Goal: Check status: Check status

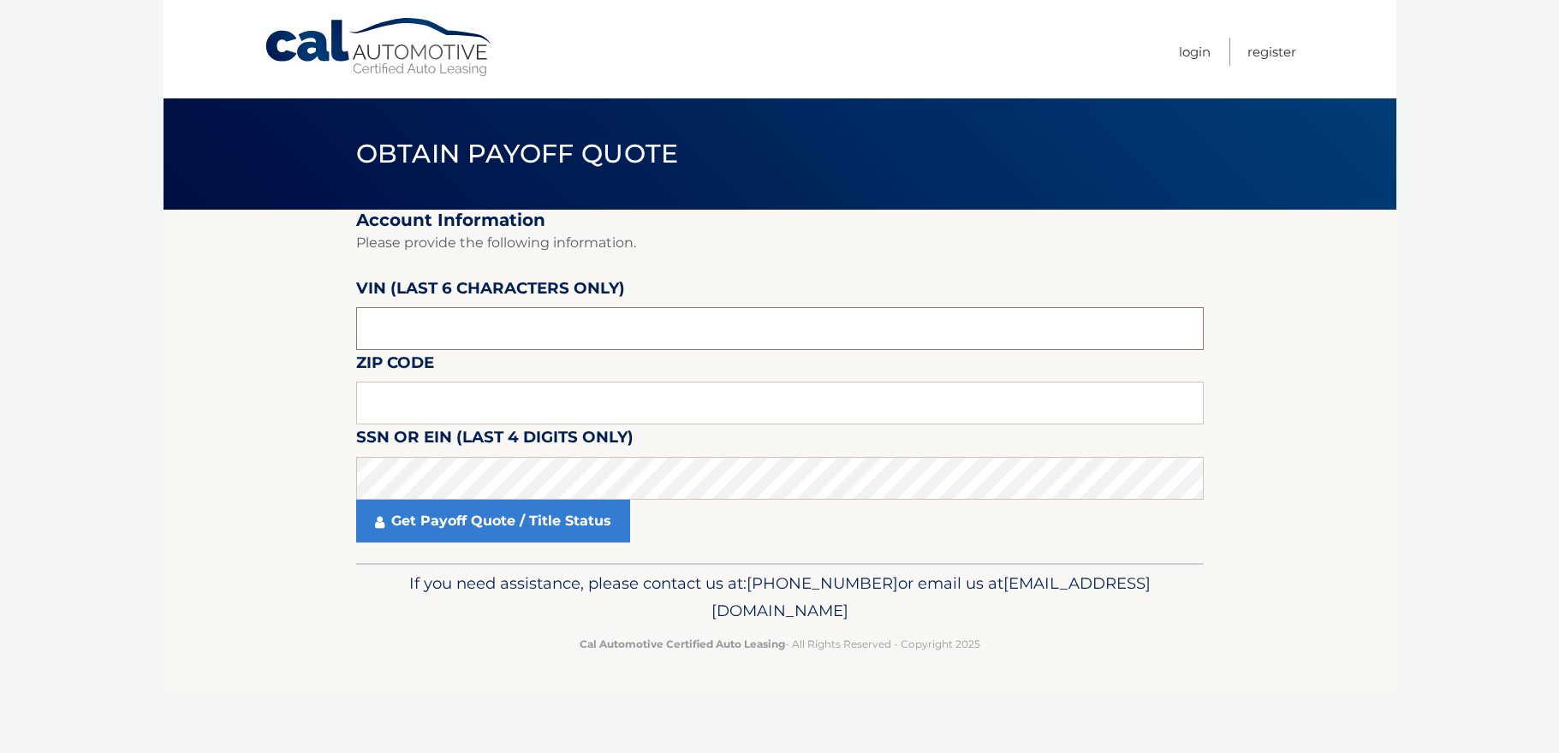
click at [845, 327] on input "text" at bounding box center [780, 328] width 848 height 43
type input "548856"
click at [424, 396] on input "text" at bounding box center [780, 403] width 848 height 43
type input "11208"
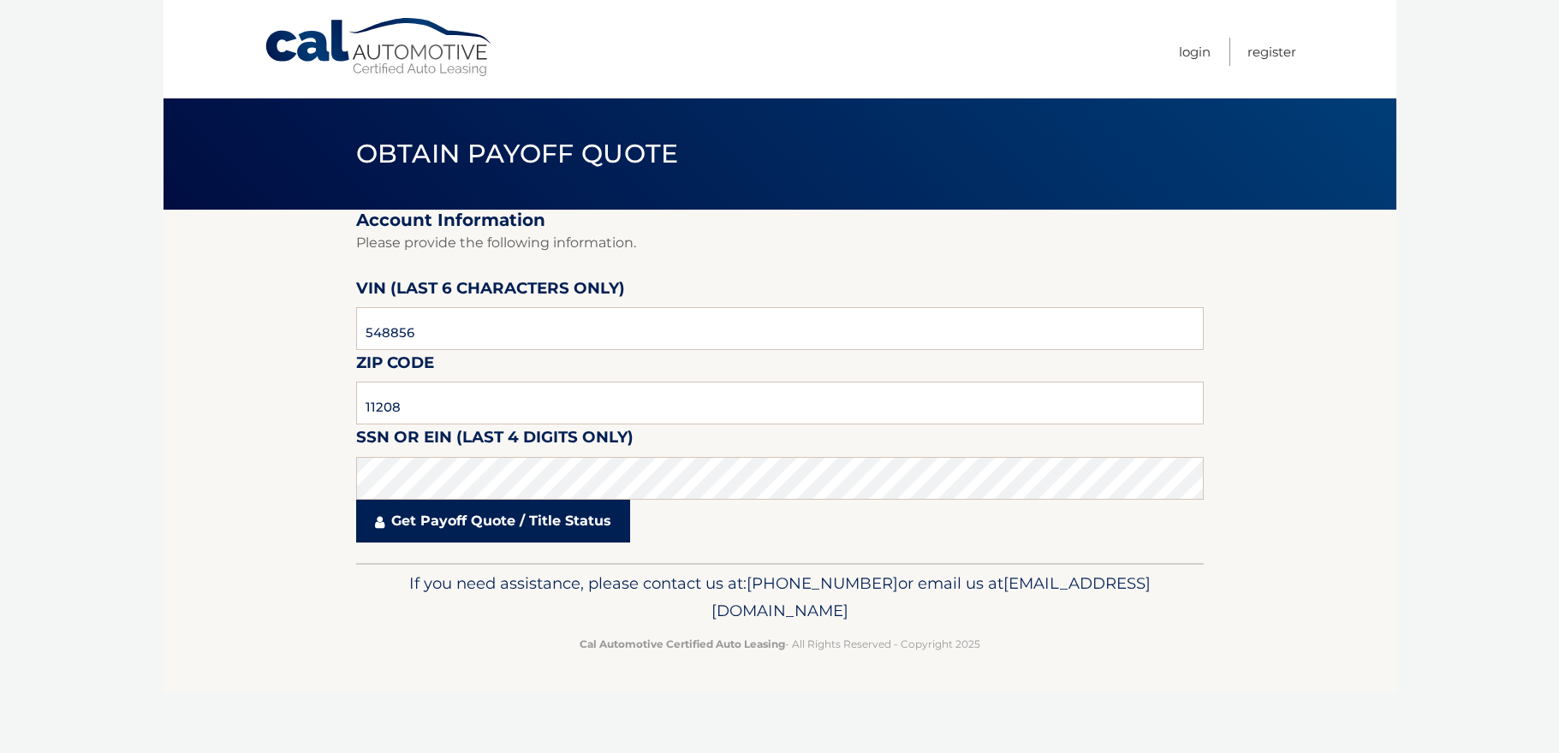
click at [516, 527] on link "Get Payoff Quote / Title Status" at bounding box center [493, 521] width 274 height 43
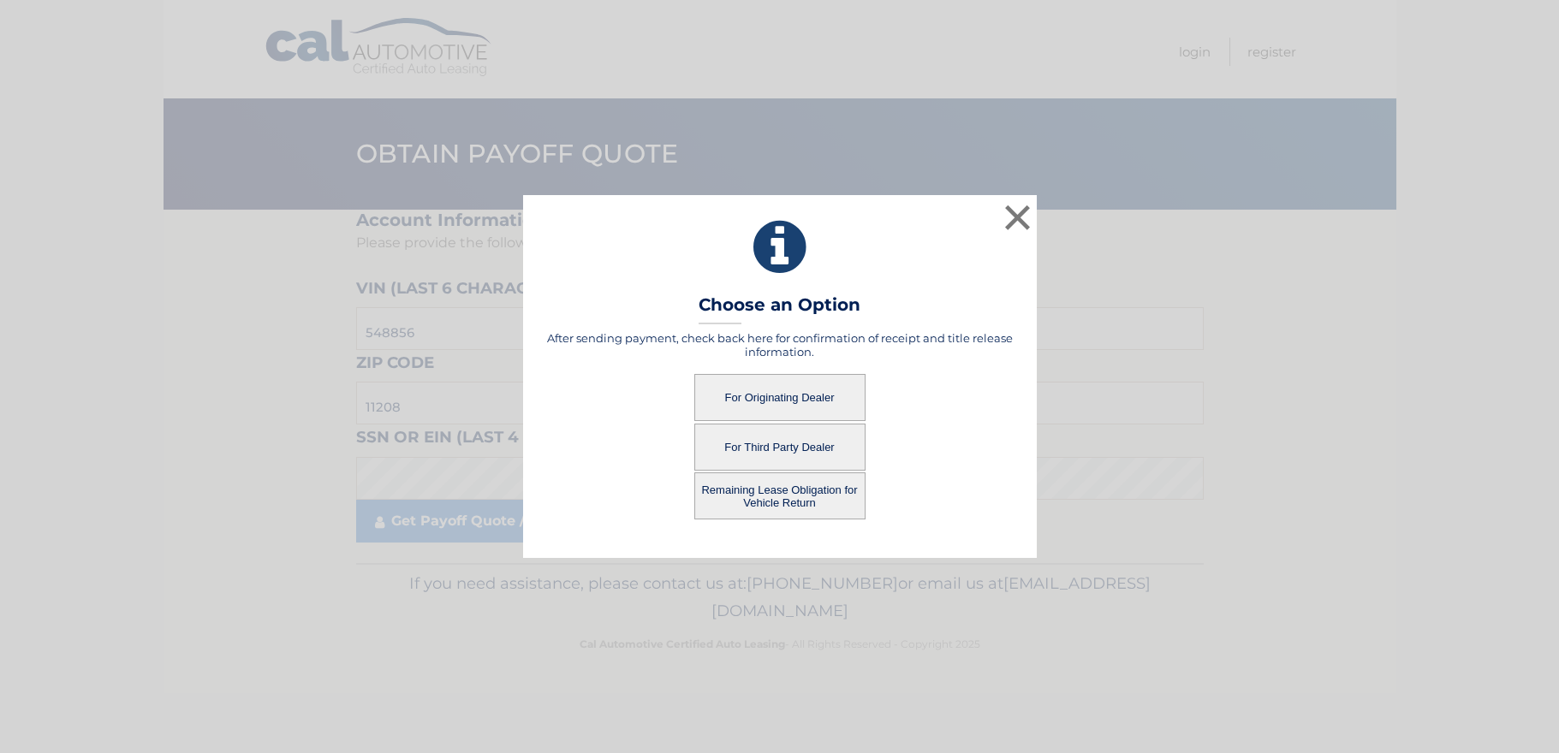
click at [778, 488] on button "Remaining Lease Obligation for Vehicle Return" at bounding box center [779, 496] width 171 height 47
click at [800, 497] on button "Remaining Lease Obligation for Vehicle Return" at bounding box center [779, 496] width 171 height 47
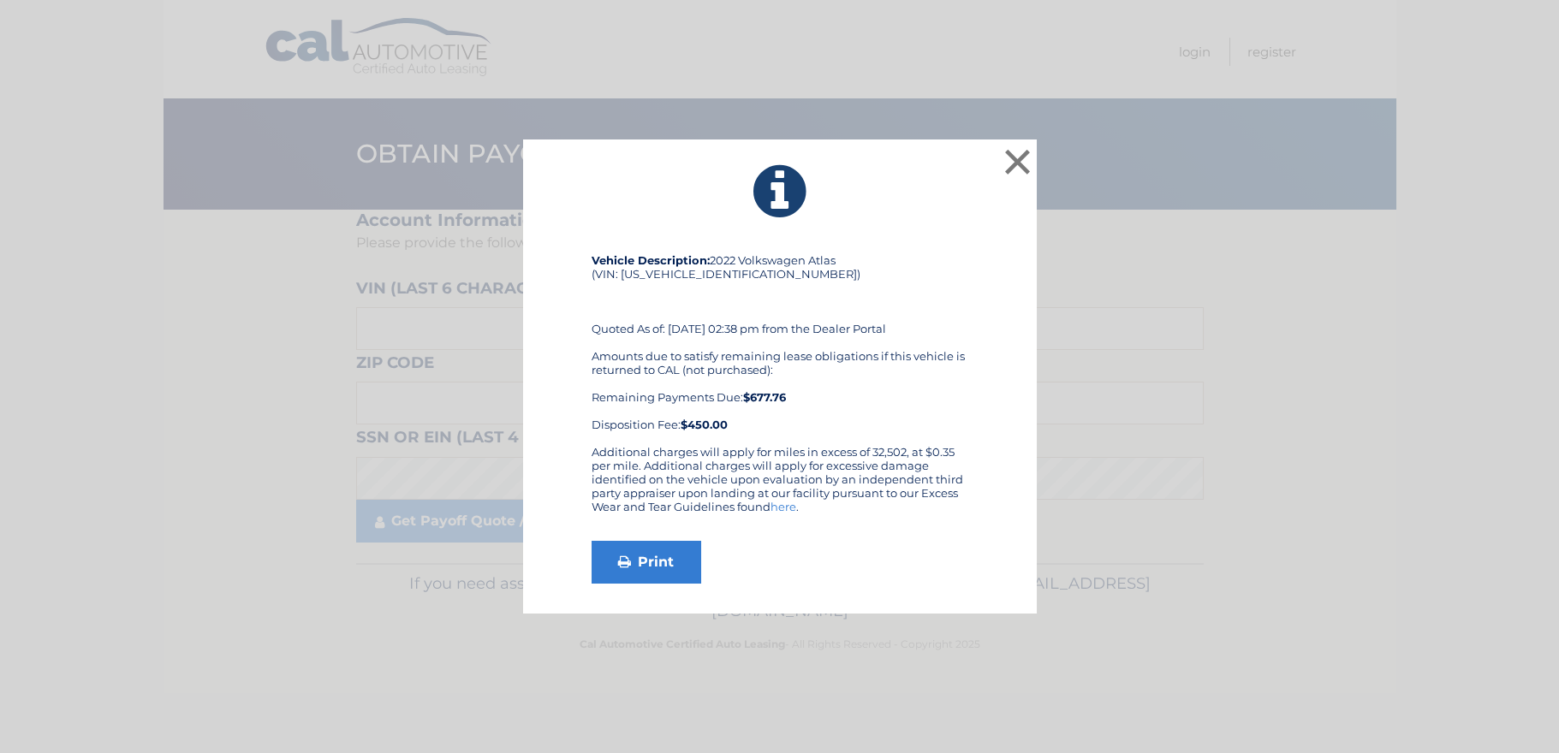
drag, startPoint x: 843, startPoint y: 401, endPoint x: 847, endPoint y: 380, distance: 21.7
click at [847, 380] on div "Amounts due to satisfy remaining lease obligations if this vehicle is returned …" at bounding box center [780, 390] width 377 height 82
click at [1009, 164] on button "×" at bounding box center [1018, 162] width 34 height 34
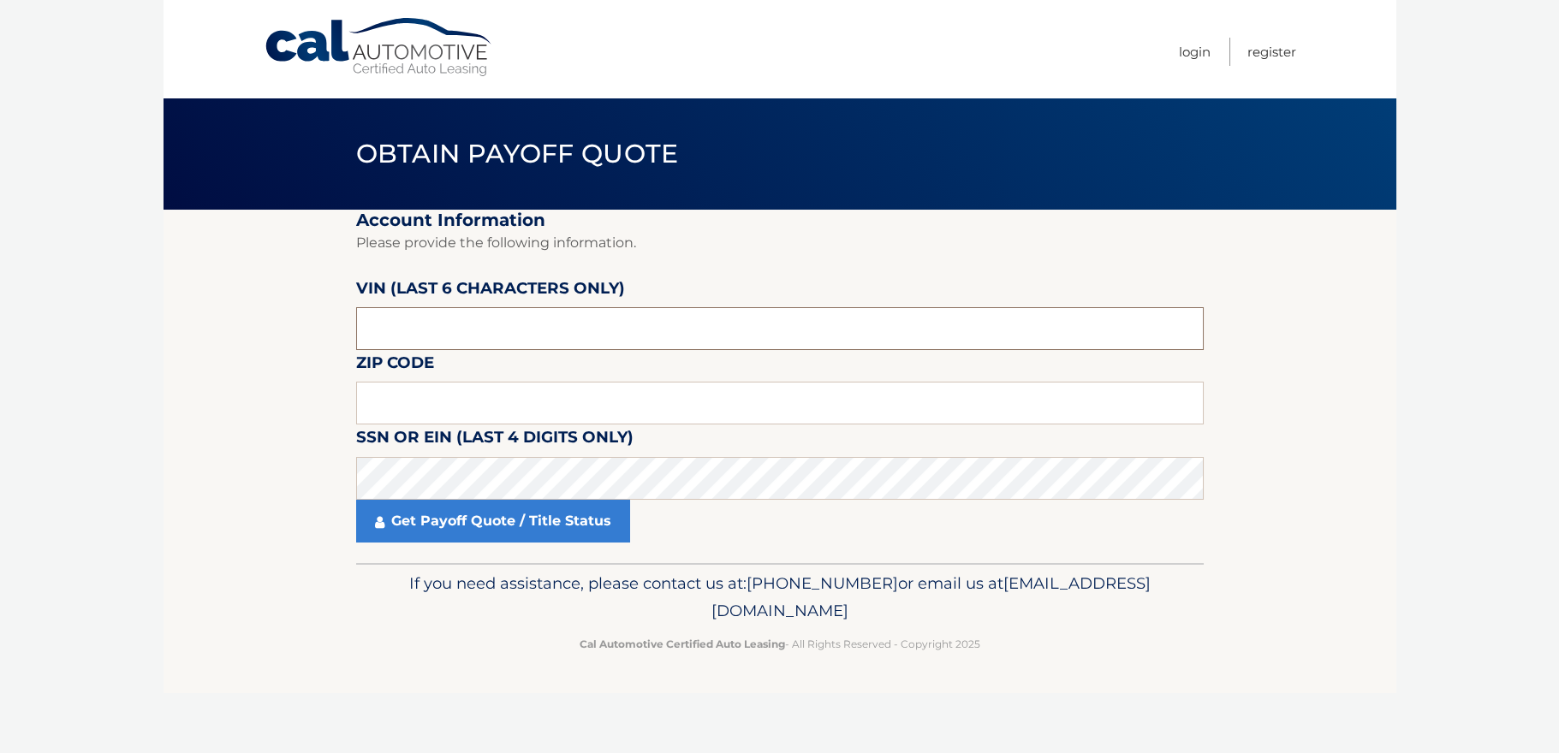
click at [564, 328] on input "text" at bounding box center [780, 328] width 848 height 43
type input "548856"
type input "11208"
click at [0, 337] on html "Cal Automotive Menu Login Register Obtain Payoff Quote 548856" at bounding box center [779, 376] width 1559 height 753
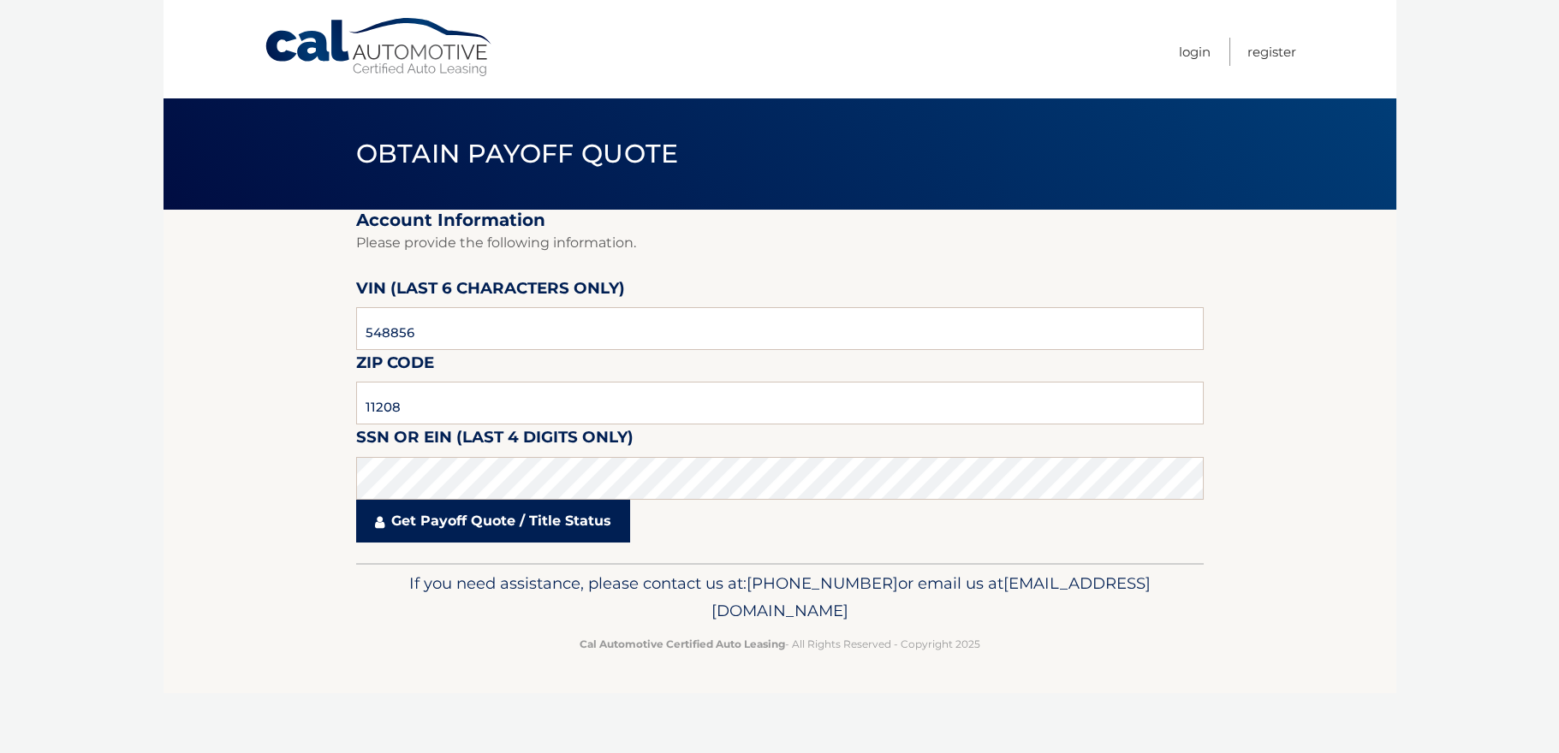
click at [497, 524] on link "Get Payoff Quote / Title Status" at bounding box center [493, 521] width 274 height 43
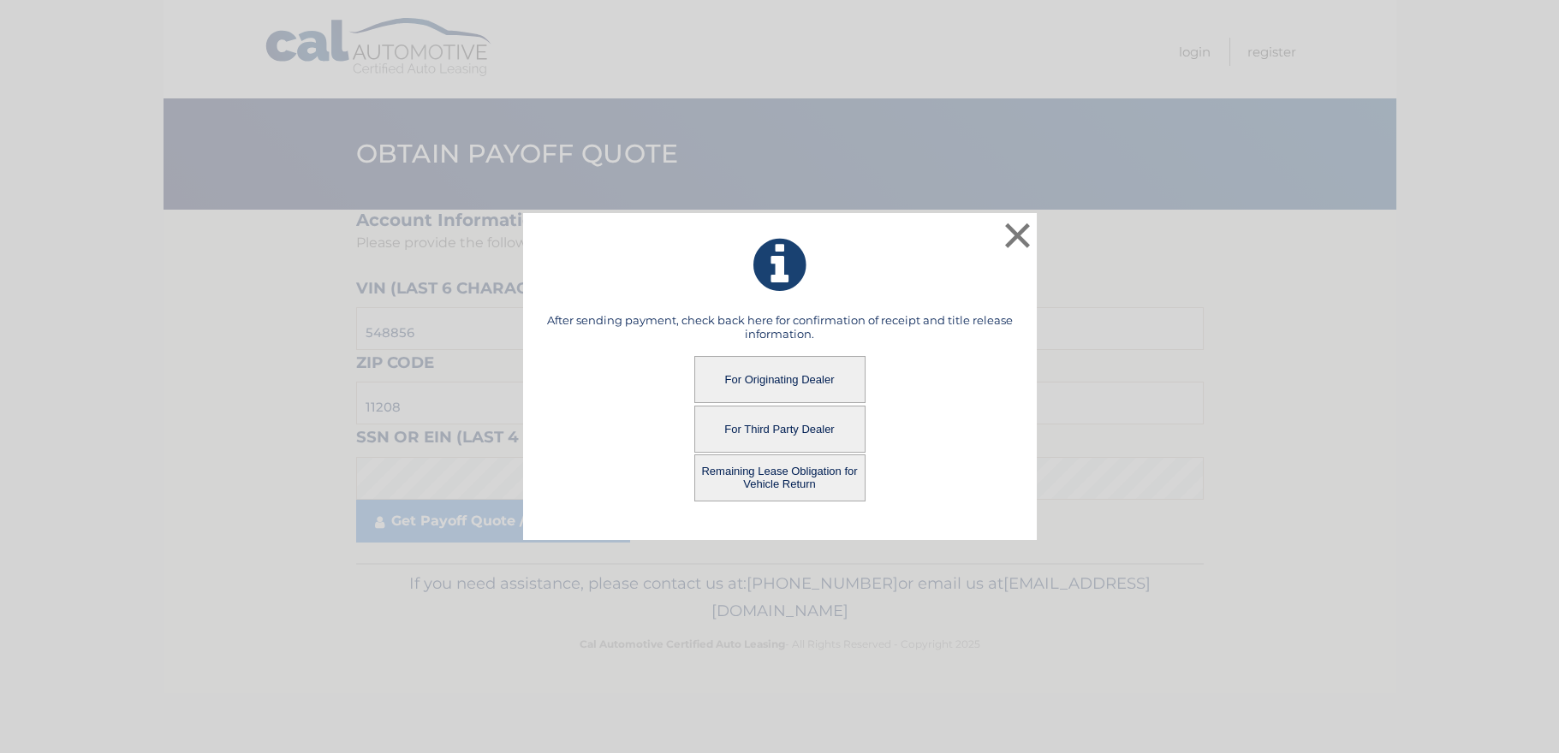
click at [796, 393] on button "For Originating Dealer" at bounding box center [779, 379] width 171 height 47
click at [818, 378] on button "For Originating Dealer" at bounding box center [779, 379] width 171 height 47
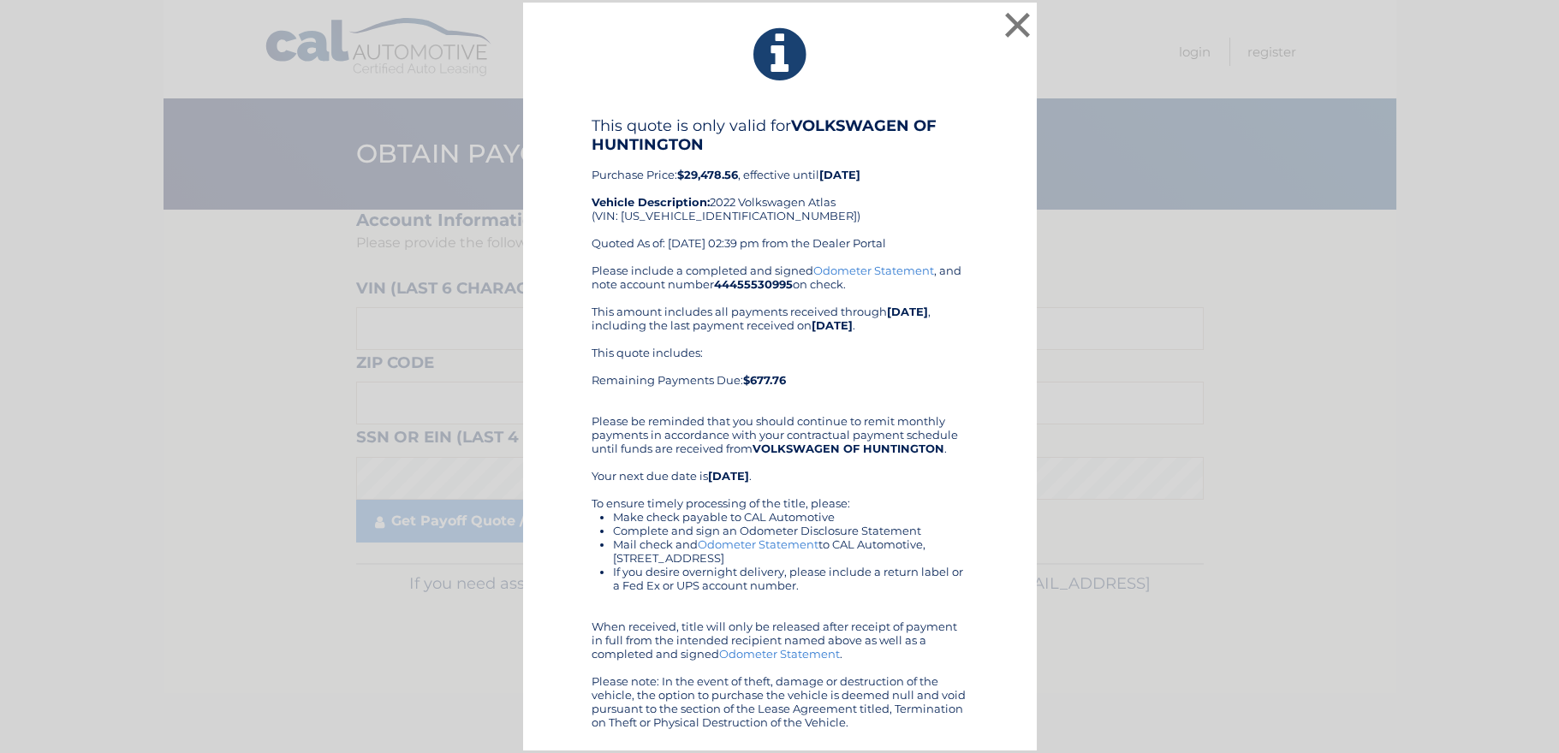
click at [708, 212] on div "This quote is only valid for VOLKSWAGEN OF HUNTINGTON Purchase Price: $29,478.5…" at bounding box center [780, 189] width 377 height 147
copy div "[US_VEHICLE_IDENTIFICATION_NUMBER]"
click at [881, 399] on div "This quote includes: Remaining Payments Due: $677.76" at bounding box center [780, 373] width 377 height 55
